Goal: Transaction & Acquisition: Purchase product/service

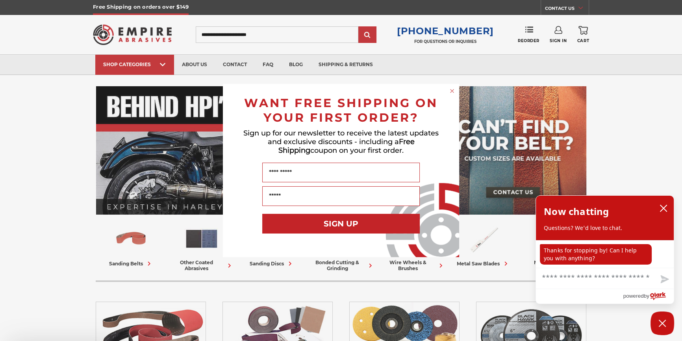
scroll to position [71, 0]
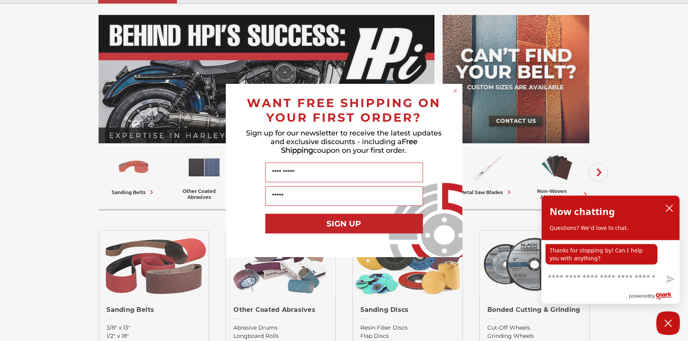
click at [455, 91] on circle "Close dialog" at bounding box center [454, 90] width 7 height 7
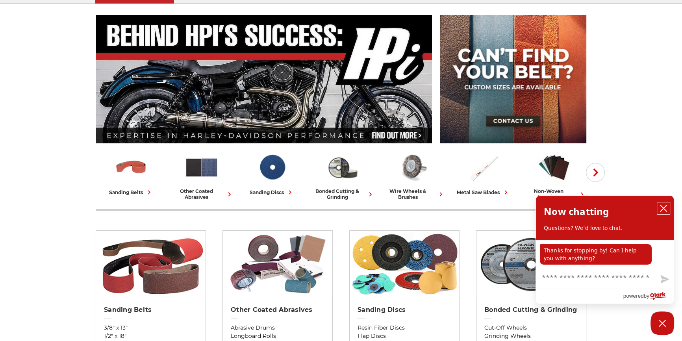
click at [664, 206] on icon "close chatbox" at bounding box center [664, 208] width 8 height 8
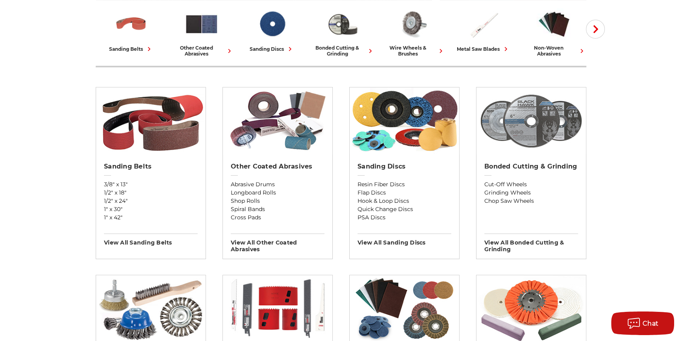
scroll to position [179, 0]
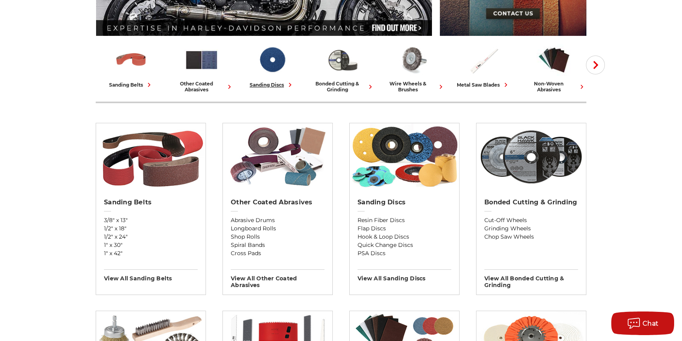
click at [283, 84] on div "sanding discs" at bounding box center [272, 85] width 45 height 8
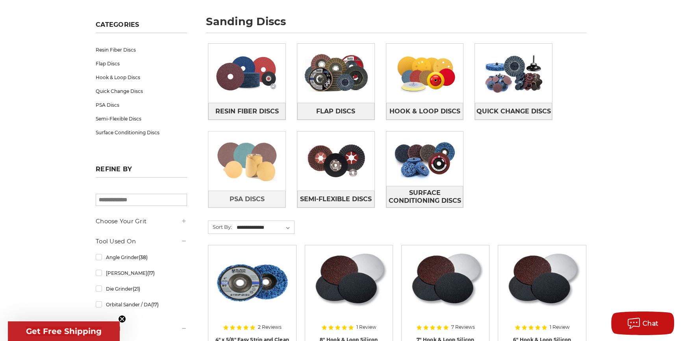
click at [257, 164] on img at bounding box center [246, 161] width 77 height 54
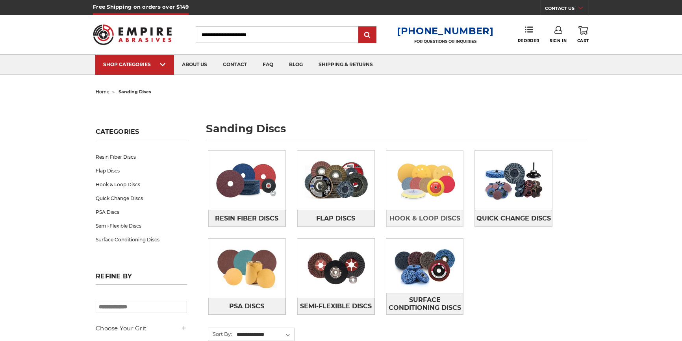
scroll to position [107, 0]
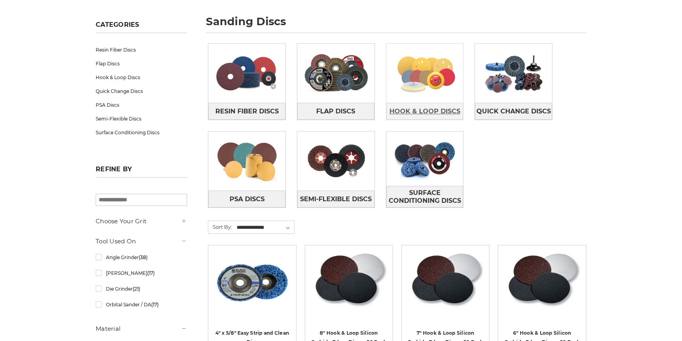
click at [427, 110] on span "Hook & Loop Discs" at bounding box center [425, 111] width 71 height 13
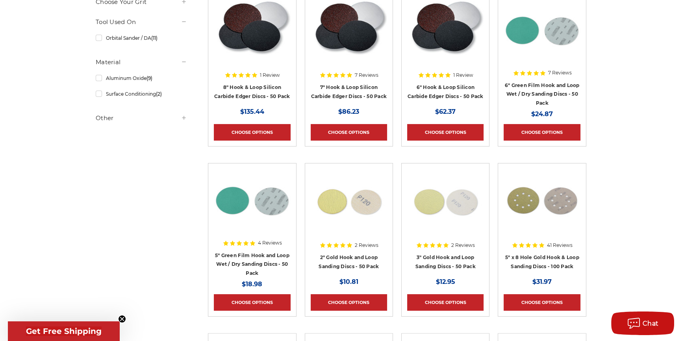
scroll to position [143, 0]
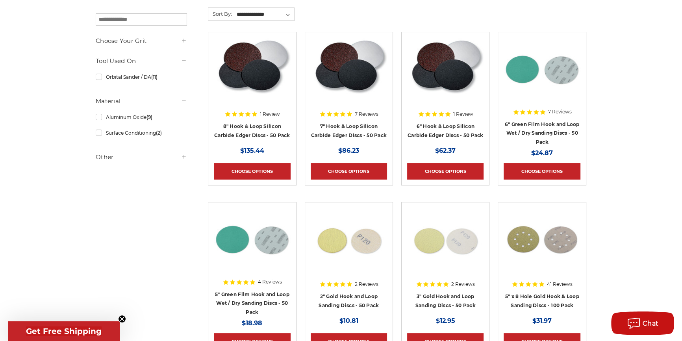
click at [242, 74] on img at bounding box center [252, 69] width 76 height 63
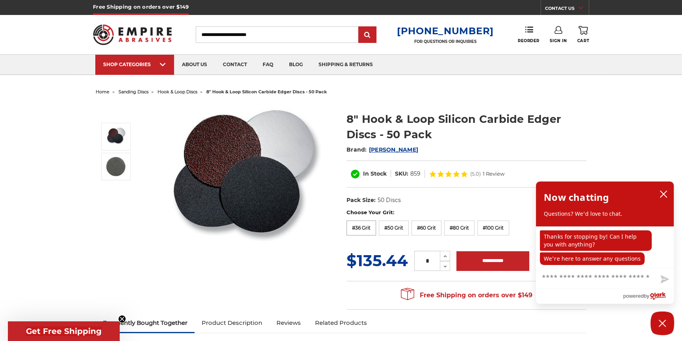
click at [359, 229] on label "#36 Grit" at bounding box center [362, 228] width 30 height 15
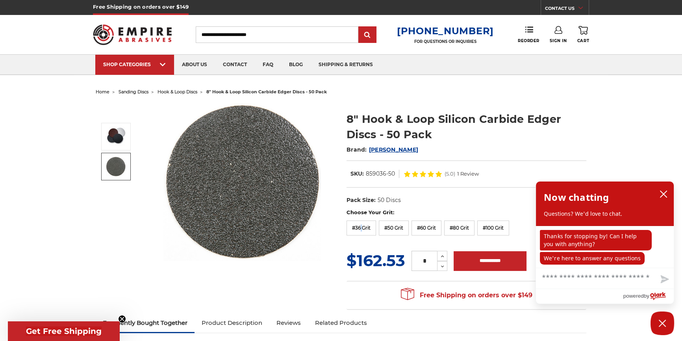
click at [113, 171] on img at bounding box center [116, 167] width 20 height 20
click at [0, 0] on div at bounding box center [0, 0] width 0 height 0
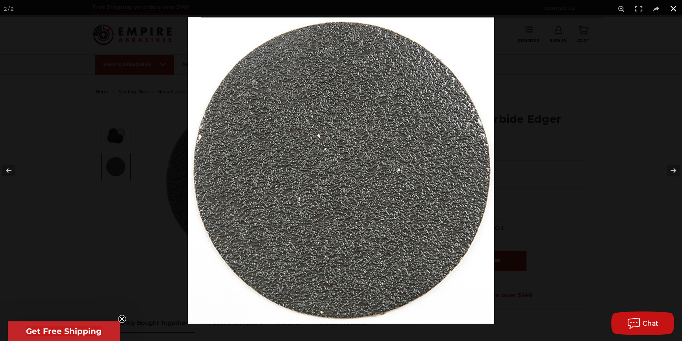
click at [671, 9] on button at bounding box center [673, 8] width 17 height 17
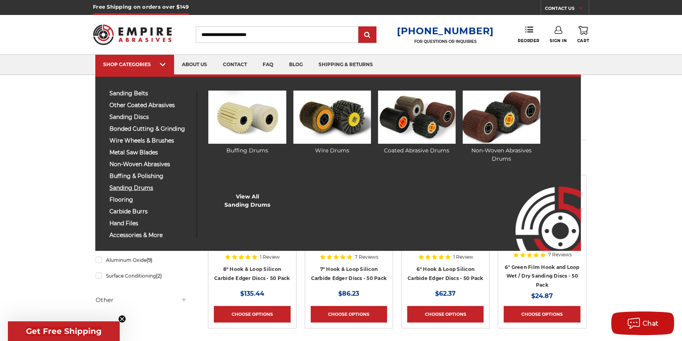
click at [128, 186] on span "sanding drums" at bounding box center [151, 188] width 82 height 6
